Goal: Navigation & Orientation: Go to known website

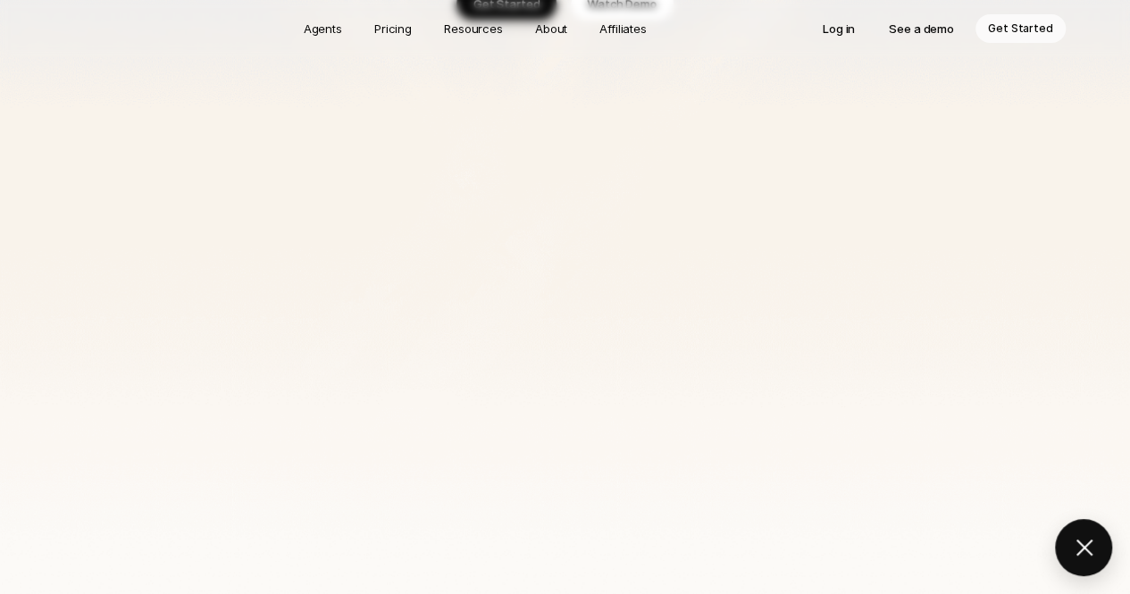
scroll to position [447, 0]
click at [1086, 553] on button at bounding box center [1083, 547] width 57 height 57
click at [1070, 553] on button at bounding box center [1083, 547] width 57 height 57
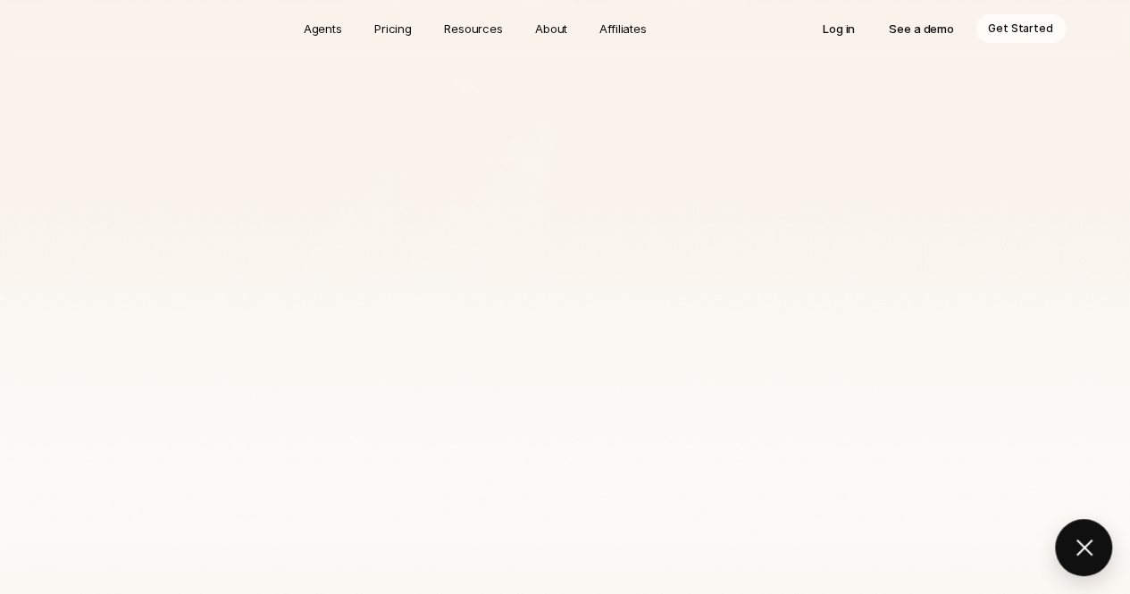
scroll to position [502, 0]
click at [1092, 551] on button at bounding box center [1083, 547] width 57 height 57
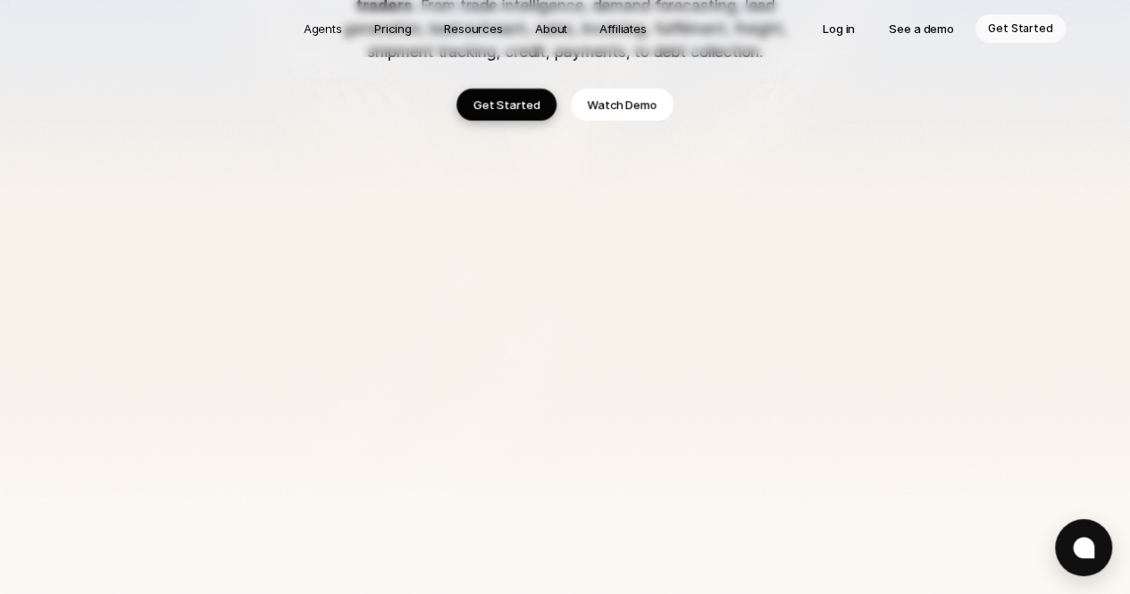
scroll to position [268, 0]
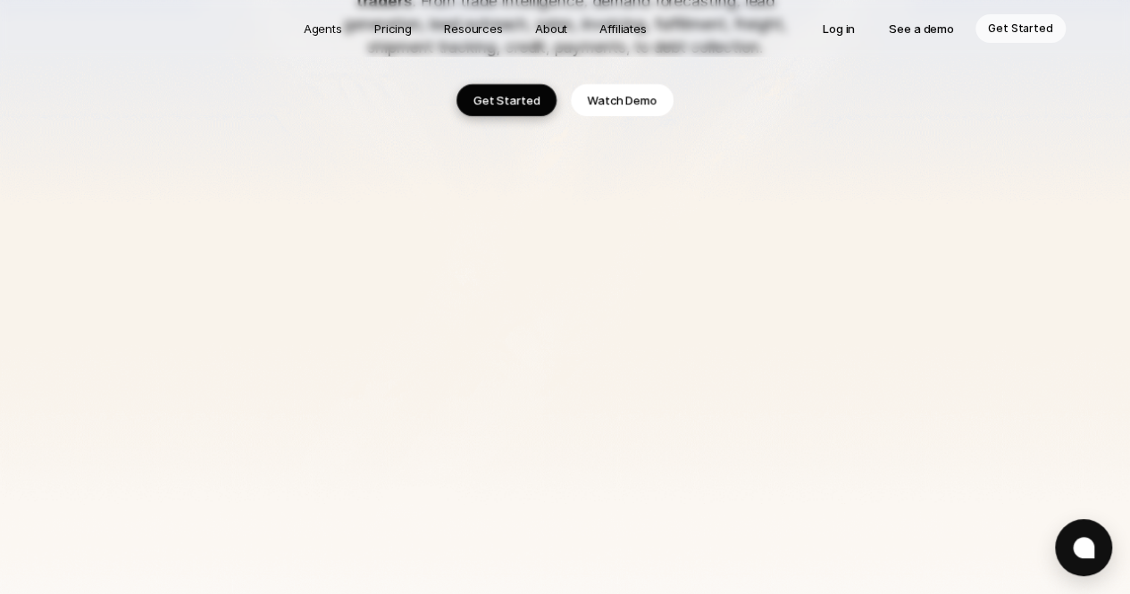
click at [1076, 557] on icon at bounding box center [1083, 547] width 21 height 21
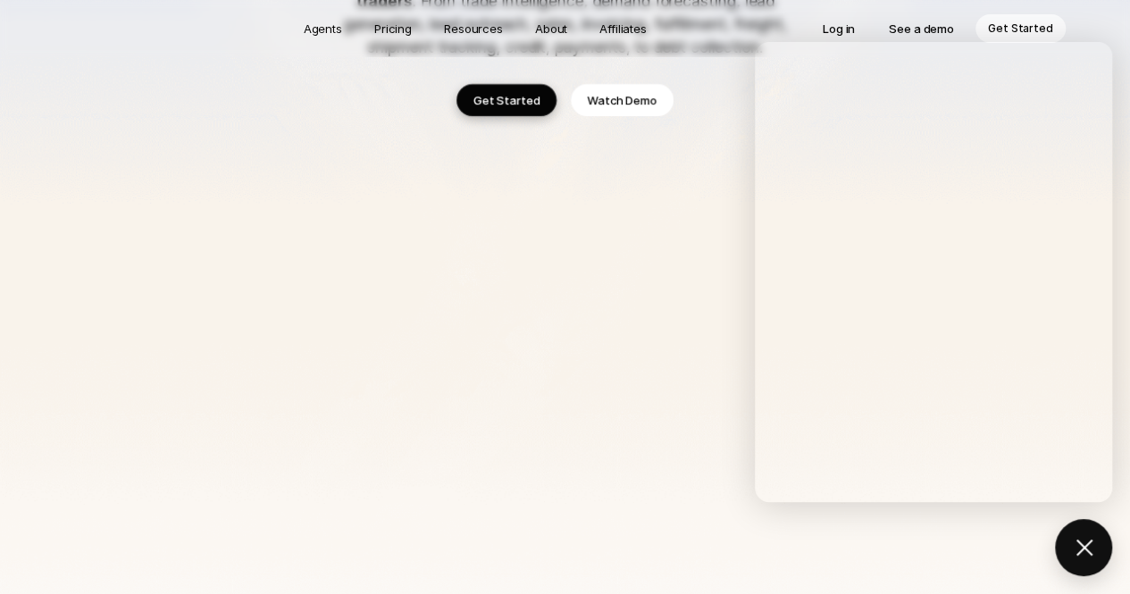
click at [1095, 551] on button at bounding box center [1083, 547] width 57 height 57
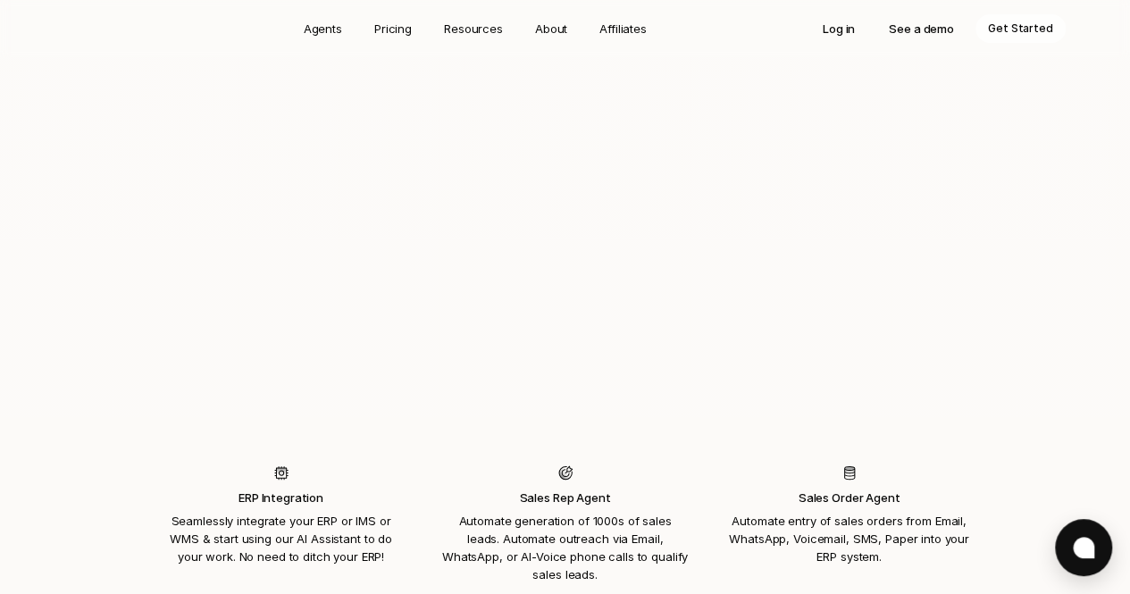
scroll to position [1429, 0]
